Goal: Task Accomplishment & Management: Manage account settings

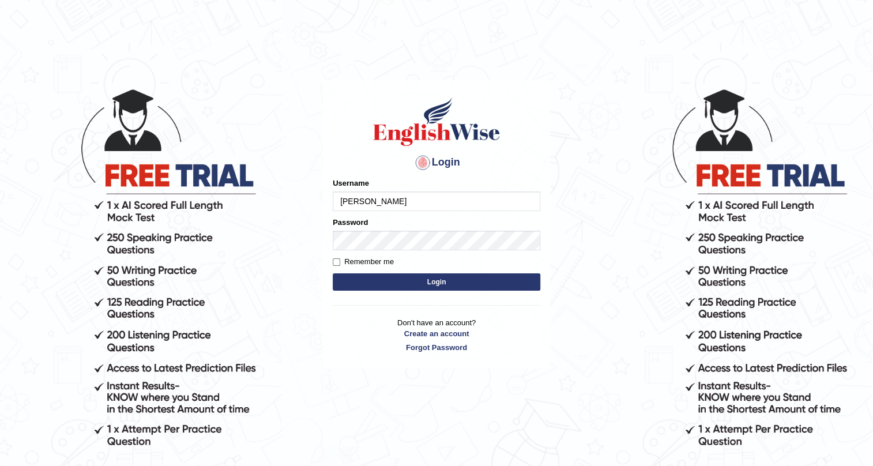
type input "[PERSON_NAME]"
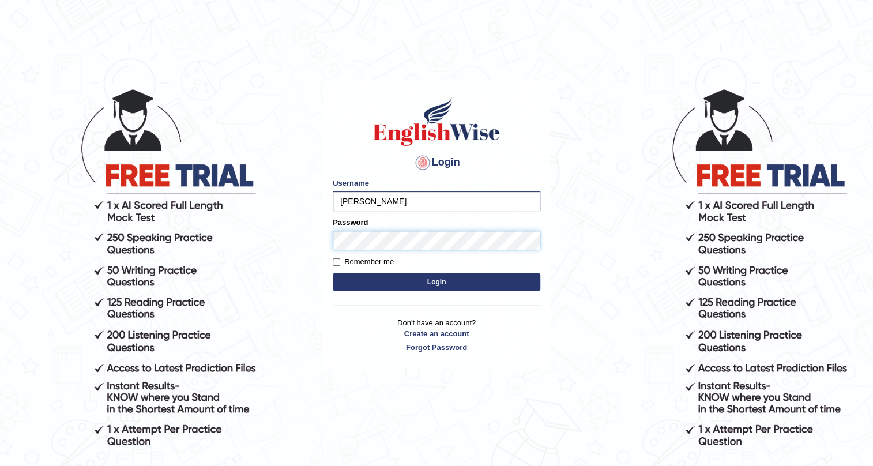
click at [333, 273] on button "Login" at bounding box center [437, 281] width 208 height 17
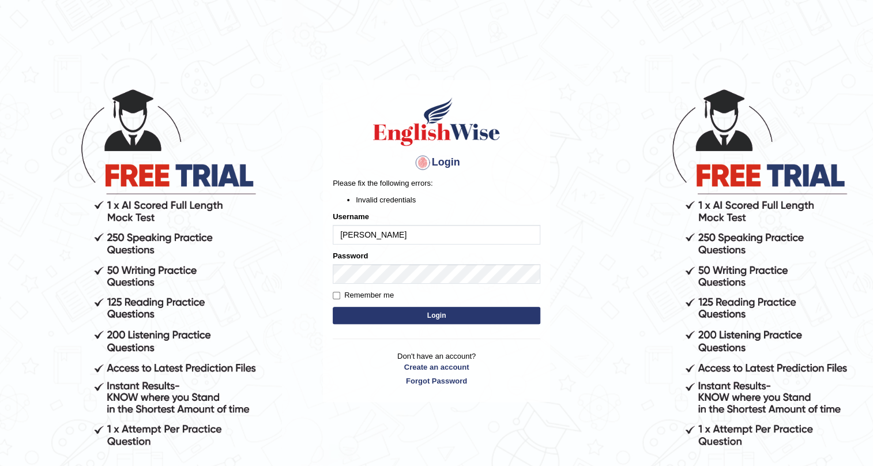
click at [354, 312] on button "Login" at bounding box center [437, 315] width 208 height 17
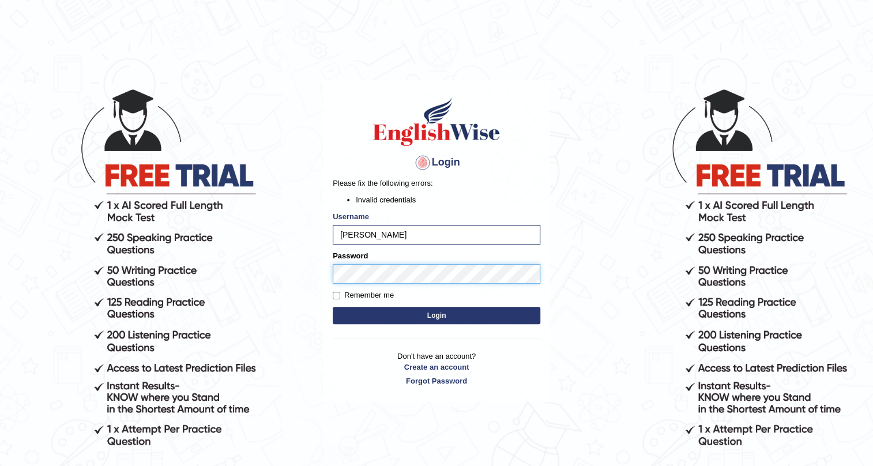
click at [153, 287] on body "Login Please fix the following errors: Invalid credentials Username Paulina Pas…" at bounding box center [436, 277] width 873 height 466
click at [333, 307] on button "Login" at bounding box center [437, 315] width 208 height 17
click at [393, 235] on input "[PERSON_NAME]" at bounding box center [437, 235] width 208 height 20
click at [0, 219] on body "Login Please fix the following errors: Invalid credentials Username Paulina Pas…" at bounding box center [436, 277] width 873 height 466
click at [369, 310] on button "Login" at bounding box center [437, 315] width 208 height 17
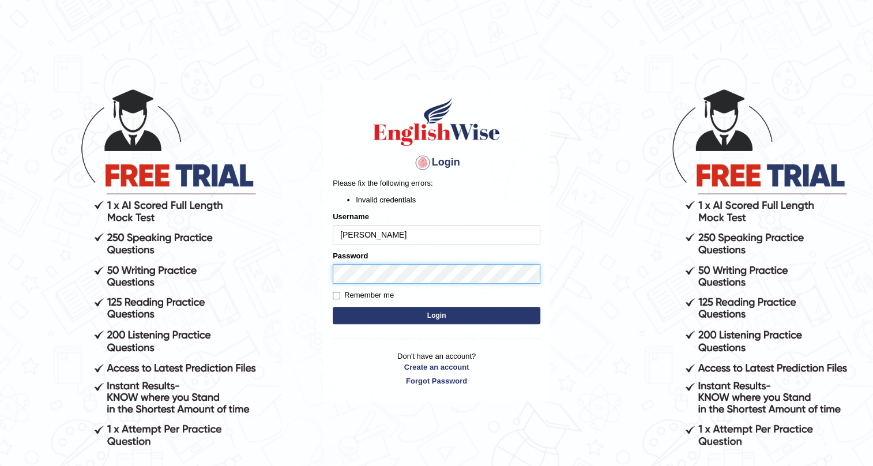
click at [122, 273] on body "Login Please fix the following errors: Invalid credentials Username [PERSON_NAM…" at bounding box center [436, 277] width 873 height 466
click at [333, 307] on button "Login" at bounding box center [437, 315] width 208 height 17
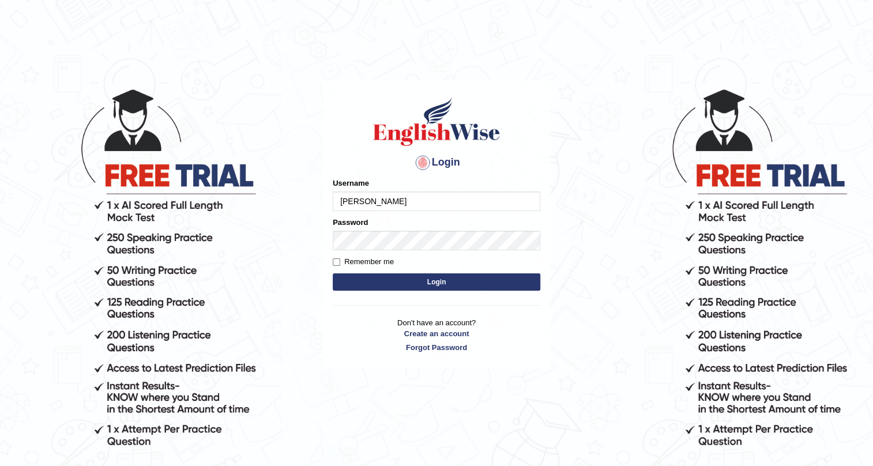
type input "[PERSON_NAME]"
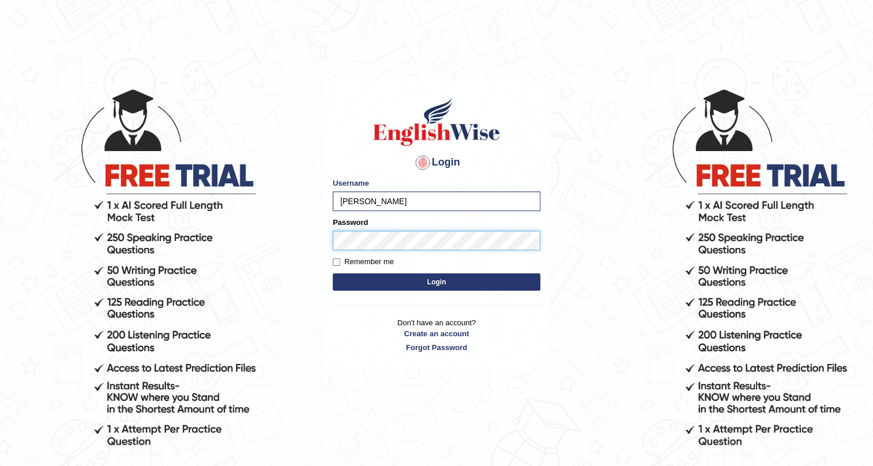
click at [333, 273] on button "Login" at bounding box center [437, 281] width 208 height 17
